Goal: Task Accomplishment & Management: Use online tool/utility

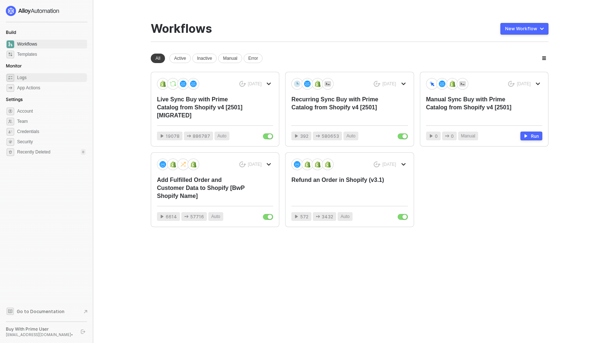
click at [19, 78] on span "Logs" at bounding box center [51, 77] width 68 height 9
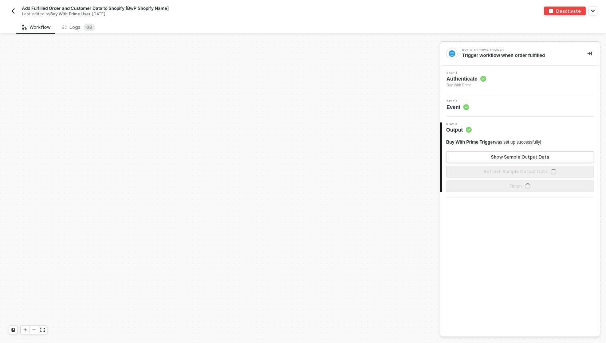
scroll to position [991, 0]
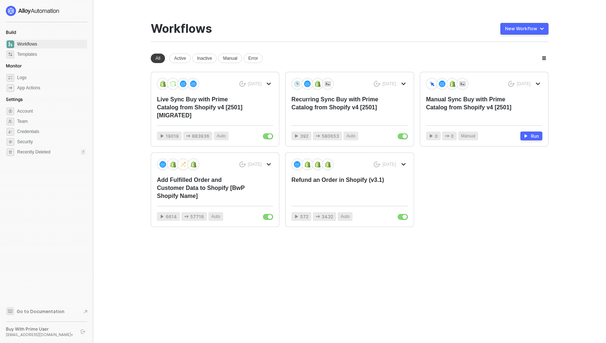
click at [515, 32] on button "New Workflow" at bounding box center [525, 29] width 48 height 12
click at [442, 27] on div "Workflows New Workflow Start From Template Start From Scratch" at bounding box center [350, 32] width 398 height 20
click at [185, 187] on div "Add Fulfilled Order and Customer Data to Shopify [BwP Shopify Name]" at bounding box center [203, 188] width 93 height 24
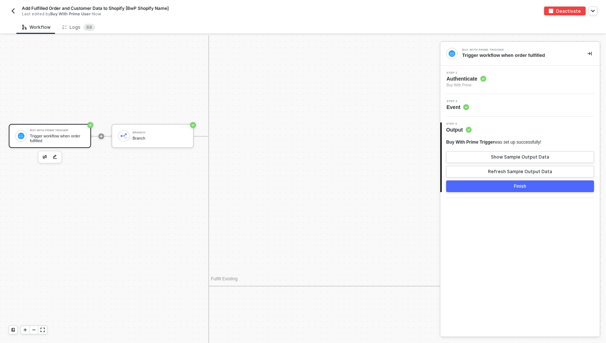
scroll to position [918, 0]
